Goal: Task Accomplishment & Management: Complete application form

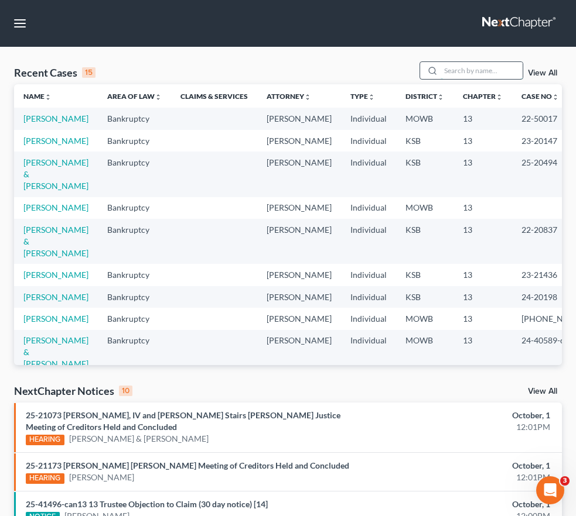
click at [440, 79] on input "search" at bounding box center [481, 70] width 82 height 17
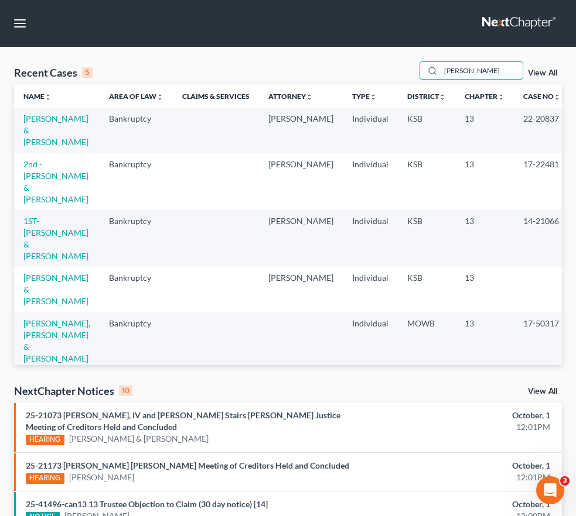
type input "[PERSON_NAME]"
click at [57, 153] on td "[PERSON_NAME] & [PERSON_NAME]" at bounding box center [56, 130] width 85 height 45
click at [47, 147] on link "[PERSON_NAME] & [PERSON_NAME]" at bounding box center [55, 130] width 65 height 33
select select "6"
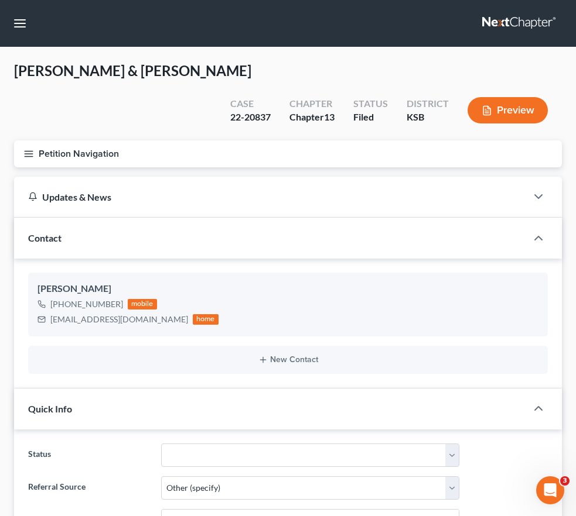
click at [0, 0] on span "Client Profile" at bounding box center [0, 0] width 0 height 0
click at [0, 0] on span "Debtor Addresses" at bounding box center [0, 0] width 0 height 0
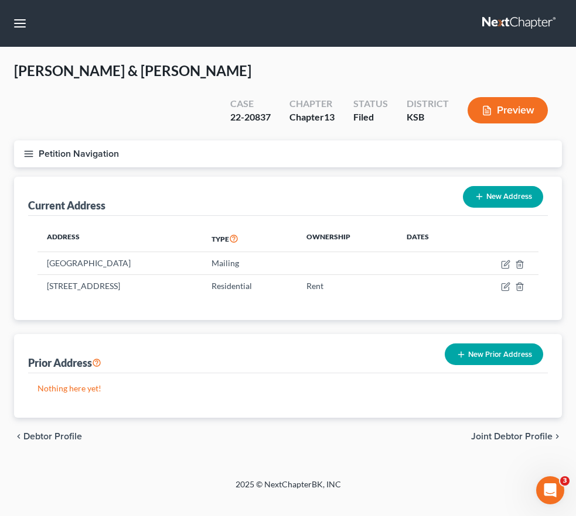
scroll to position [59, 0]
click at [495, 186] on button "New Address" at bounding box center [503, 197] width 80 height 22
select select "0"
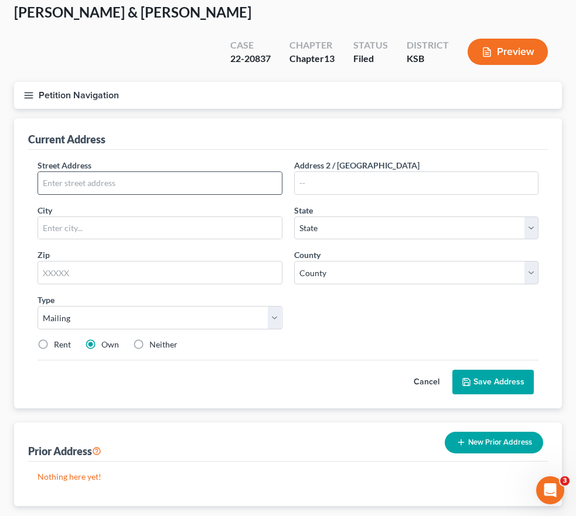
click at [282, 194] on input "text" at bounding box center [160, 183] width 244 height 22
type input "1674 Rd V5"
type input "Emporia"
select select "17"
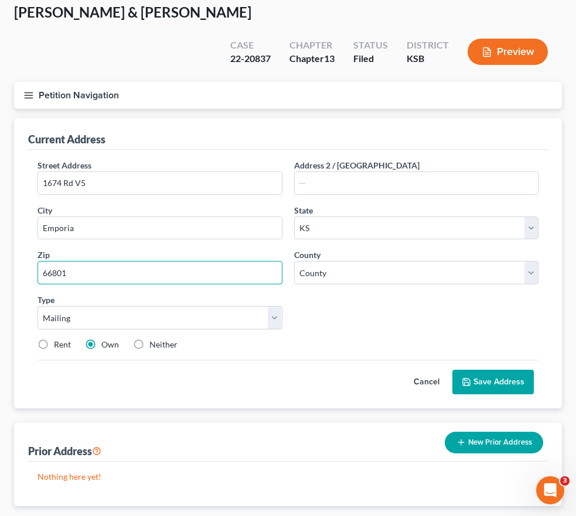
type input "66801"
click at [177, 351] on label "Neither" at bounding box center [163, 345] width 28 height 12
click at [162, 347] on input "Neither" at bounding box center [158, 343] width 8 height 8
radio input "true"
click at [484, 388] on button "Save Address" at bounding box center [492, 382] width 81 height 25
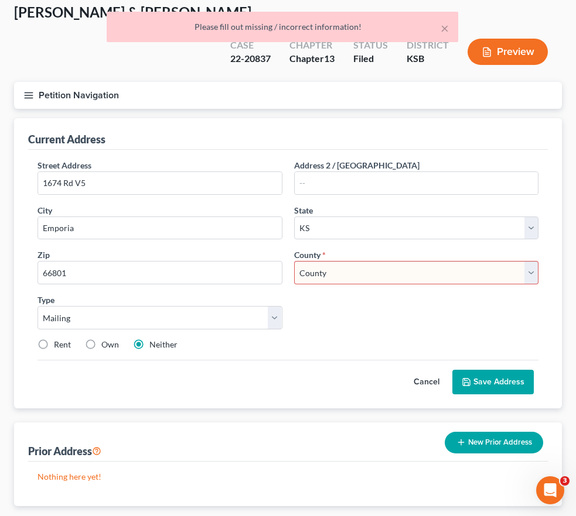
click at [445, 285] on select "County [GEOGRAPHIC_DATA] [GEOGRAPHIC_DATA] [GEOGRAPHIC_DATA] [GEOGRAPHIC_DATA] …" at bounding box center [416, 272] width 245 height 23
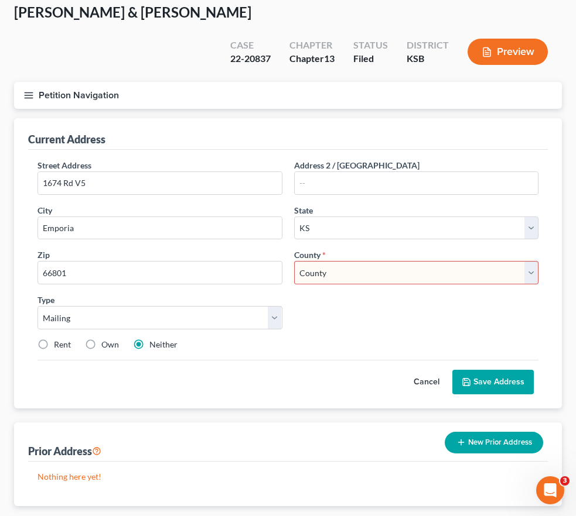
click at [436, 335] on div "Street Address * 1674 Rd V5 Address 2 / [GEOGRAPHIC_DATA] * Emporia State * Sta…" at bounding box center [288, 259] width 512 height 201
click at [453, 279] on select "County [GEOGRAPHIC_DATA] [GEOGRAPHIC_DATA] [GEOGRAPHIC_DATA] [GEOGRAPHIC_DATA] …" at bounding box center [416, 272] width 245 height 23
select select "55"
click at [386, 275] on select "County [GEOGRAPHIC_DATA] [GEOGRAPHIC_DATA] [GEOGRAPHIC_DATA] [GEOGRAPHIC_DATA] …" at bounding box center [416, 272] width 245 height 23
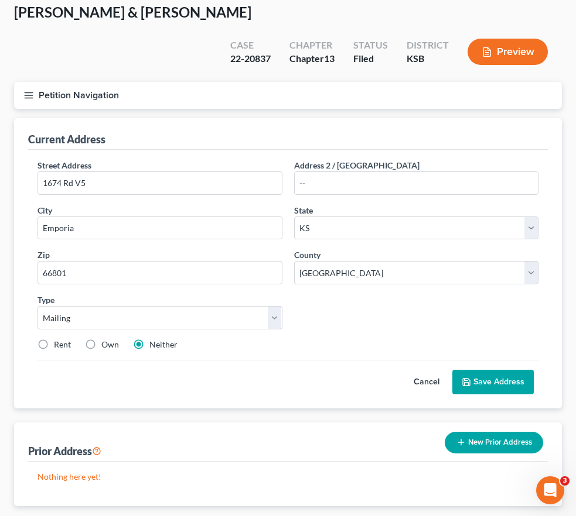
click at [474, 391] on button "Save Address" at bounding box center [492, 382] width 81 height 25
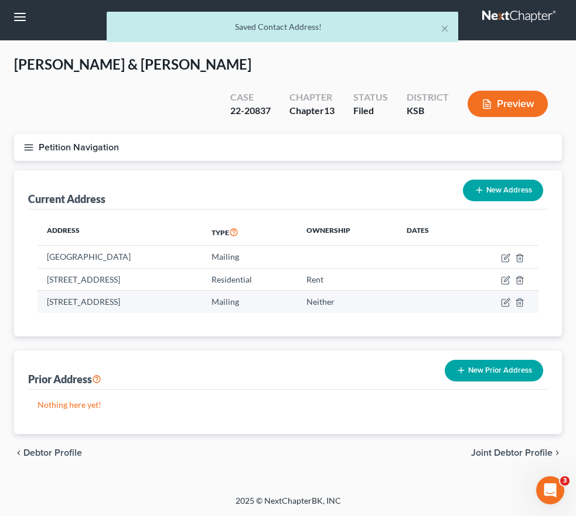
drag, startPoint x: 233, startPoint y: 287, endPoint x: 269, endPoint y: 300, distance: 37.8
click at [202, 300] on td "[STREET_ADDRESS]" at bounding box center [119, 302] width 165 height 22
copy td "[STREET_ADDRESS]"
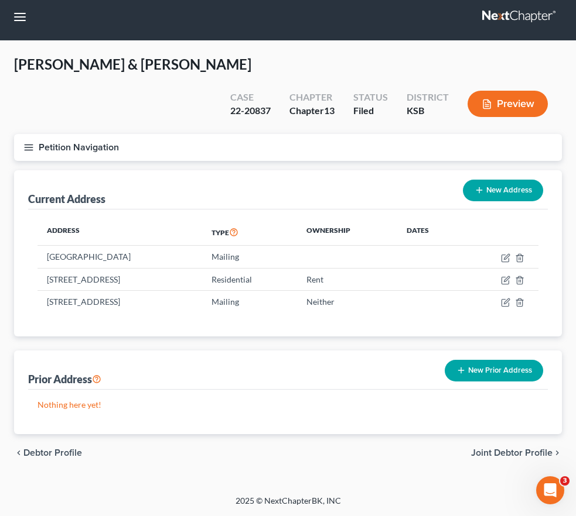
click at [0, 0] on span "Case Dashboard" at bounding box center [0, 0] width 0 height 0
select select "6"
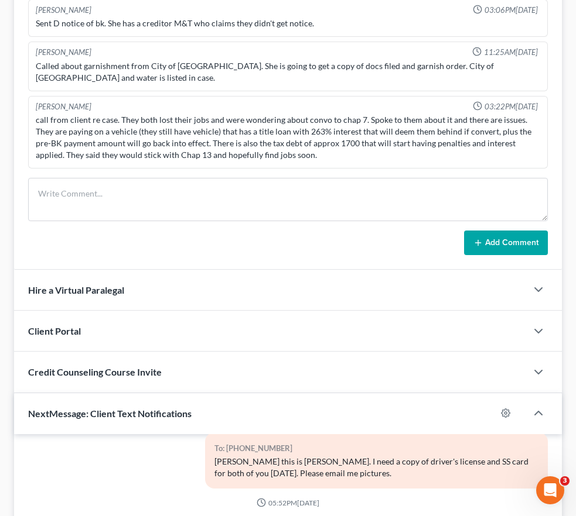
scroll to position [761, 0]
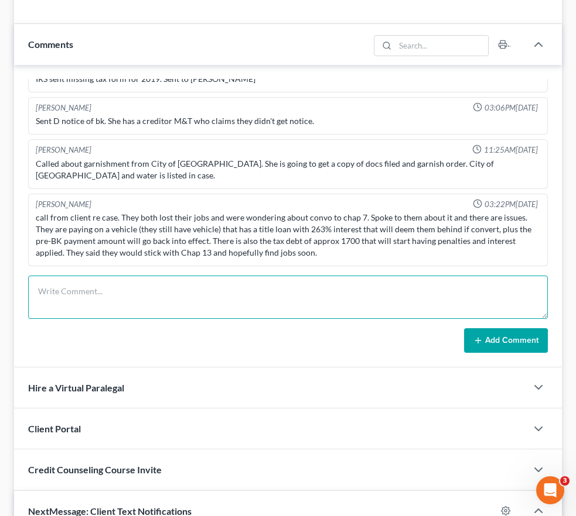
click at [300, 276] on textarea at bounding box center [287, 297] width 519 height 43
paste textarea "[STREET_ADDRESS]"
click at [323, 276] on textarea "[PERSON_NAME] emailed and sent in a new updated address - [STREET_ADDRESS]" at bounding box center [287, 297] width 519 height 43
type textarea "[PERSON_NAME] emailed and sent in a new updated address - [STREET_ADDRESS]"
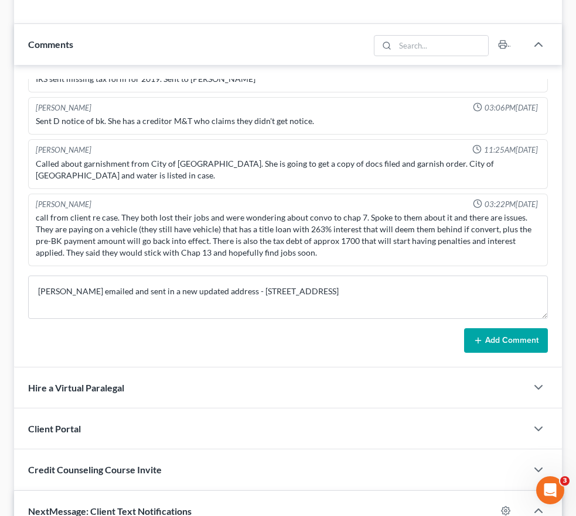
click at [485, 328] on button "Add Comment" at bounding box center [506, 340] width 84 height 25
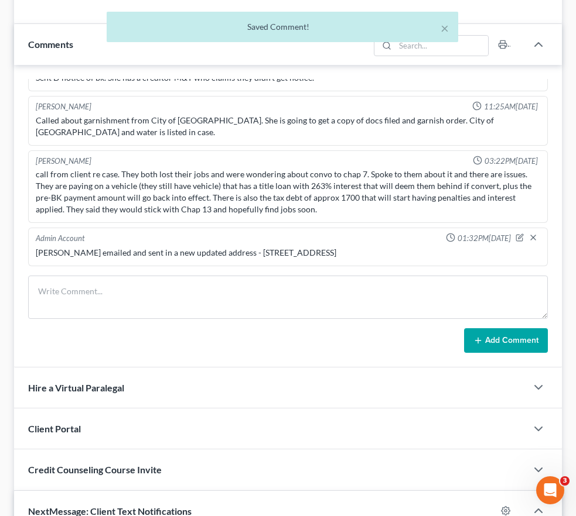
scroll to position [2005, 0]
click at [515, 234] on icon "button" at bounding box center [519, 238] width 8 height 8
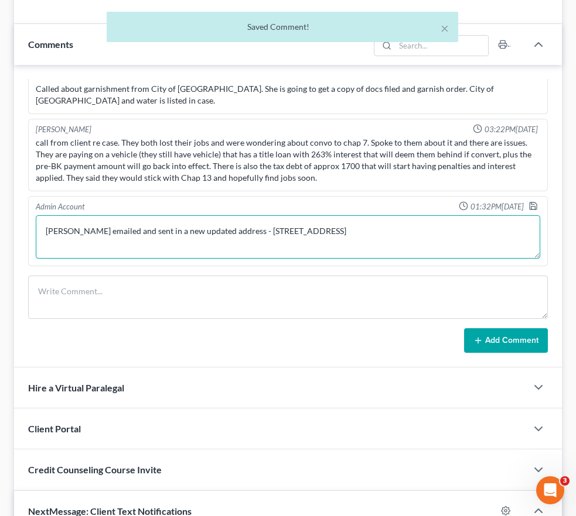
click at [357, 218] on textarea "[PERSON_NAME] emailed and sent in a new updated address - [STREET_ADDRESS]" at bounding box center [288, 236] width 504 height 43
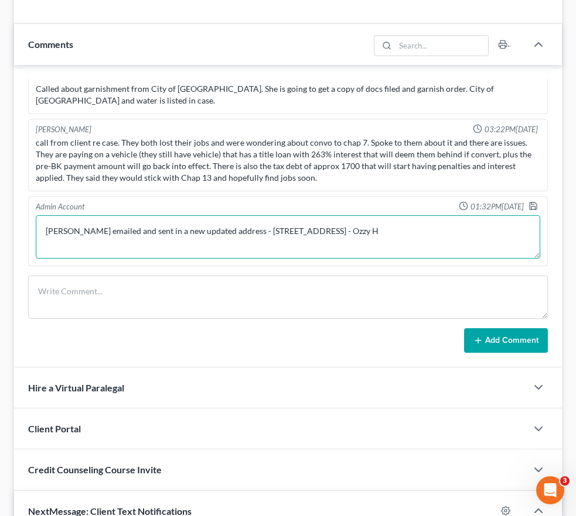
scroll to position [0, 0]
type textarea "[PERSON_NAME] emailed and sent in a new updated address - [STREET_ADDRESS] - Oz…"
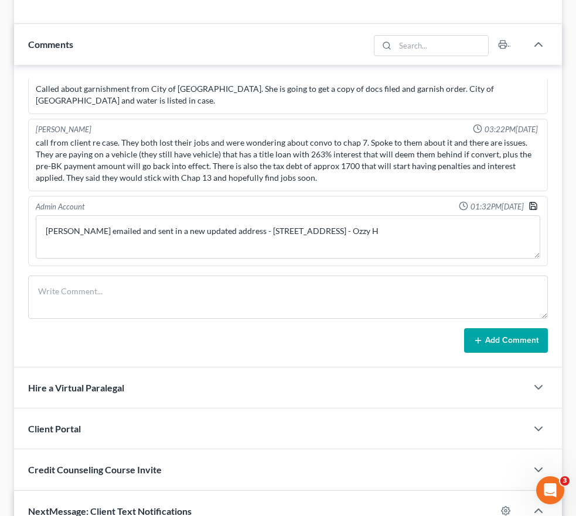
click at [531, 207] on polyline "button" at bounding box center [533, 208] width 4 height 3
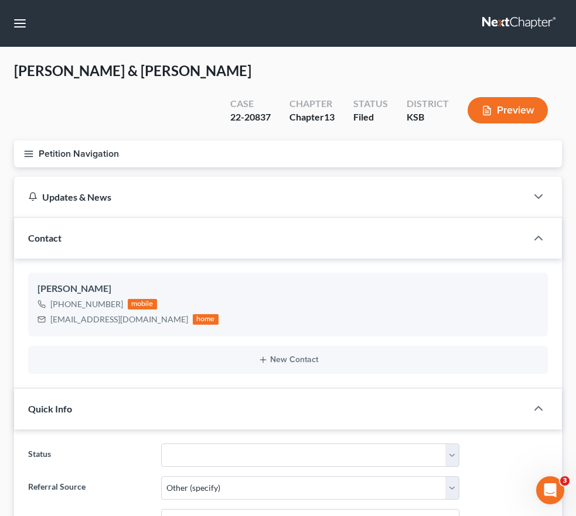
click at [0, 0] on icon at bounding box center [0, 0] width 0 height 0
